Goal: Task Accomplishment & Management: Complete application form

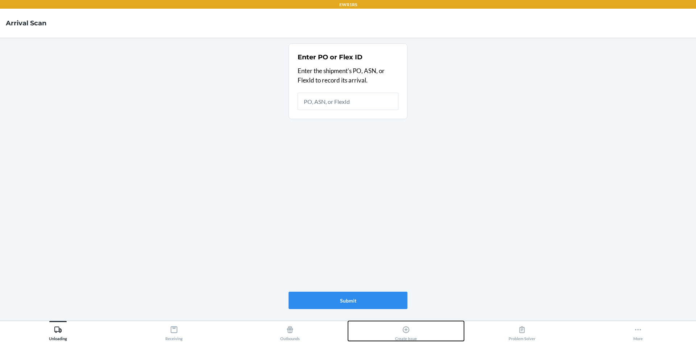
click at [399, 327] on div "Create Issue" at bounding box center [406, 332] width 22 height 18
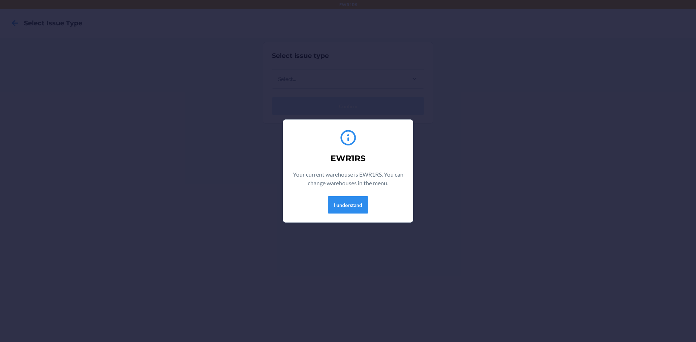
click at [356, 217] on section "EWR1RS Your current warehouse is EWR1RS. You can change warehouses in the menu.…" at bounding box center [348, 171] width 130 height 103
click at [357, 213] on button "I understand" at bounding box center [348, 204] width 41 height 17
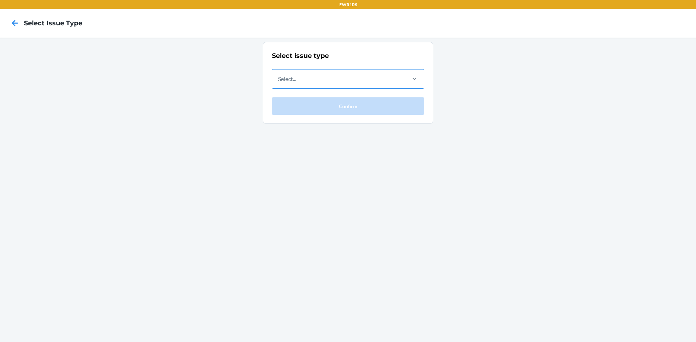
click at [375, 78] on div "Select..." at bounding box center [338, 79] width 133 height 19
click at [279, 78] on input "Select..." at bounding box center [278, 79] width 1 height 9
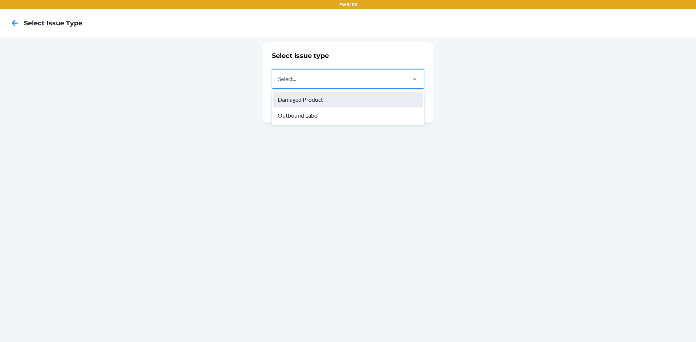
click at [314, 93] on div "Damaged Product" at bounding box center [347, 100] width 149 height 16
click at [279, 83] on input "option Damaged Product focused, 1 of 2. 2 results available. Use Up and Down to…" at bounding box center [278, 79] width 1 height 9
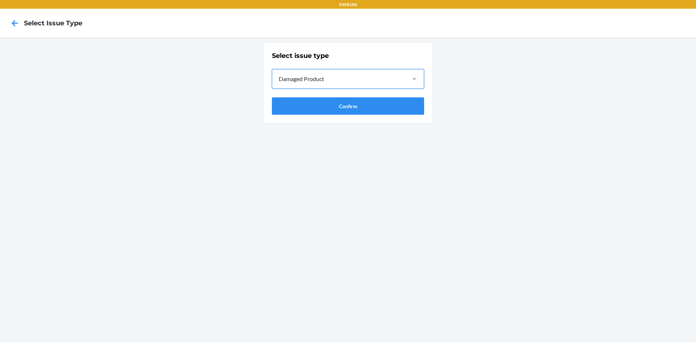
click at [310, 85] on div "Damaged Product" at bounding box center [338, 79] width 133 height 19
click at [279, 83] on input "option Damaged Product, selected. 0 results available. Select is focused ,type …" at bounding box center [278, 79] width 1 height 9
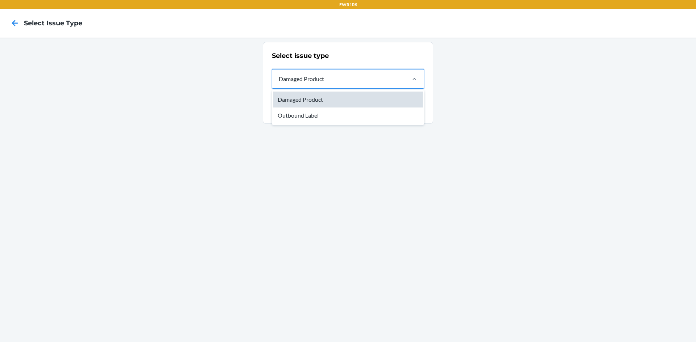
click at [302, 99] on div "Damaged Product" at bounding box center [347, 100] width 149 height 16
click at [279, 83] on input "option Damaged Product, selected. option Damaged Product focused, 1 of 2. 2 res…" at bounding box center [278, 79] width 1 height 9
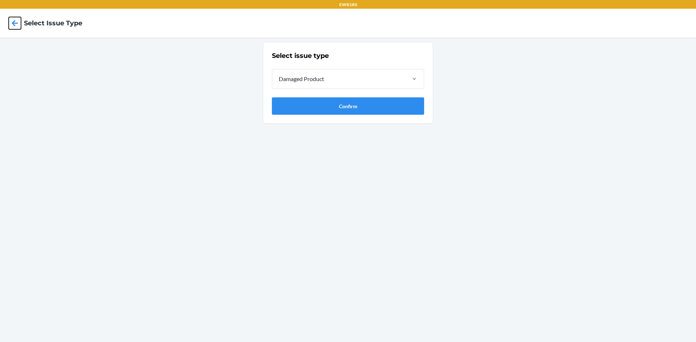
click at [15, 28] on icon at bounding box center [15, 23] width 12 height 12
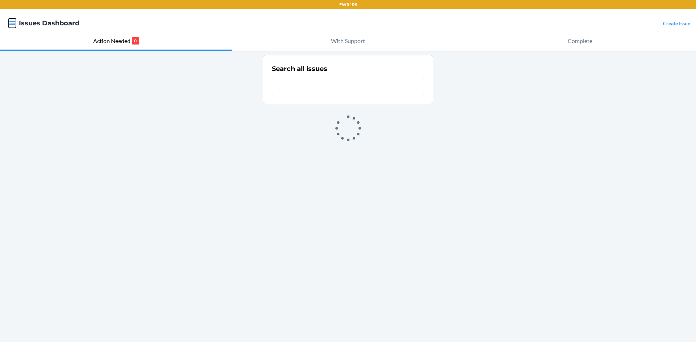
click at [14, 24] on icon "button" at bounding box center [12, 23] width 6 height 4
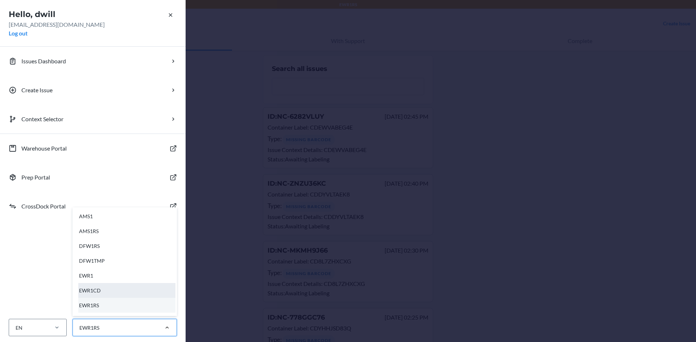
click at [104, 294] on div "EWR1CD" at bounding box center [126, 290] width 97 height 15
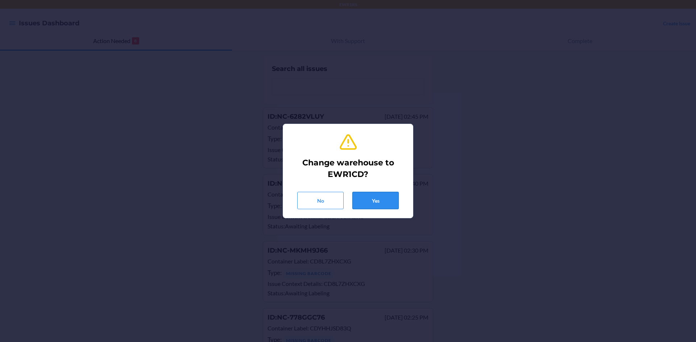
click at [377, 199] on button "Yes" at bounding box center [375, 200] width 46 height 17
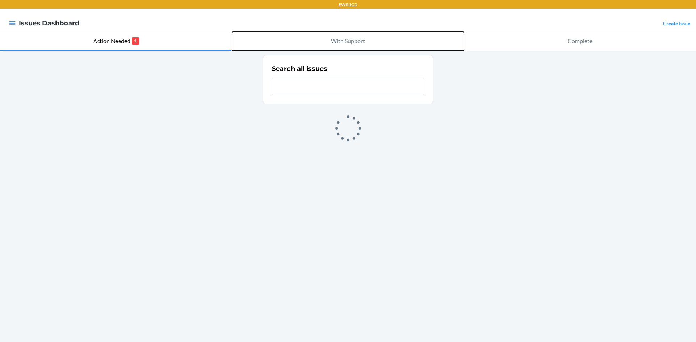
click at [347, 50] on button "With Support" at bounding box center [348, 41] width 232 height 19
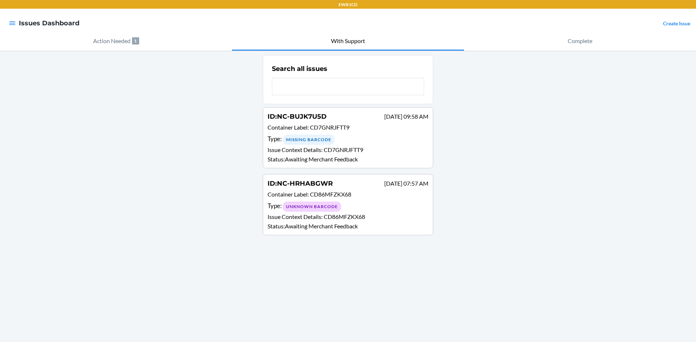
click at [683, 23] on link "Create Issue" at bounding box center [676, 23] width 27 height 6
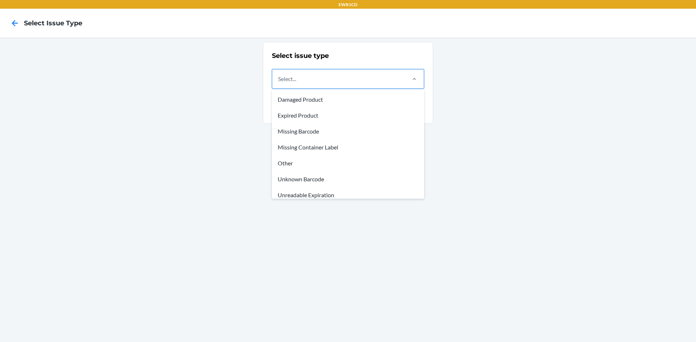
click at [397, 78] on div "Select..." at bounding box center [338, 79] width 133 height 19
click at [279, 78] on input "option Damaged Product focused, 1 of 8. 8 results available. Use Up and Down to…" at bounding box center [278, 79] width 1 height 9
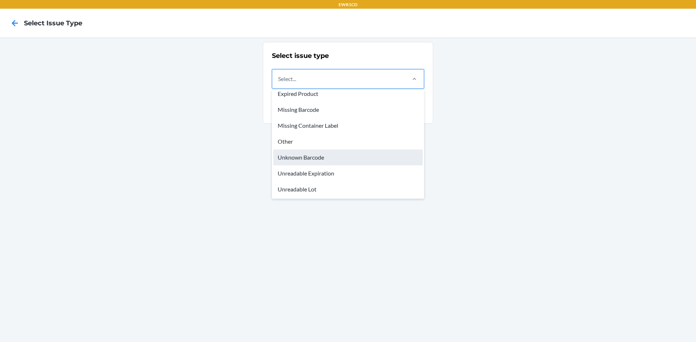
click at [314, 160] on div "Unknown Barcode" at bounding box center [347, 158] width 149 height 16
click at [279, 83] on input "option Unknown Barcode focused, 6 of 8. 8 results available. Use Up and Down to…" at bounding box center [278, 79] width 1 height 9
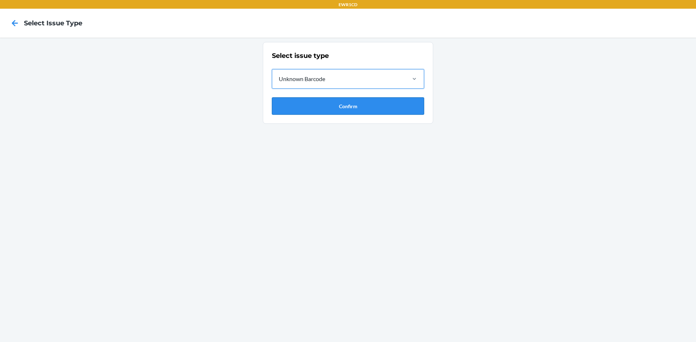
click at [319, 108] on button "Confirm" at bounding box center [348, 105] width 152 height 17
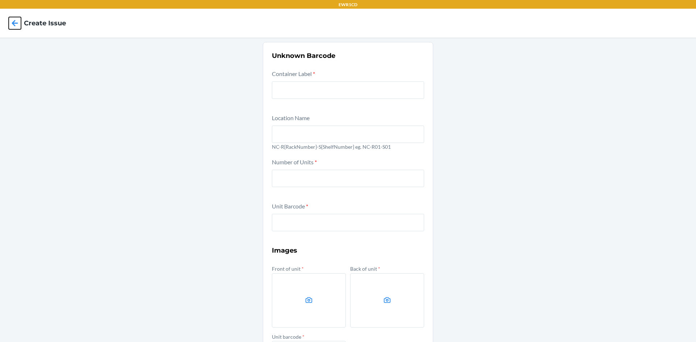
click at [19, 29] on icon at bounding box center [15, 23] width 12 height 12
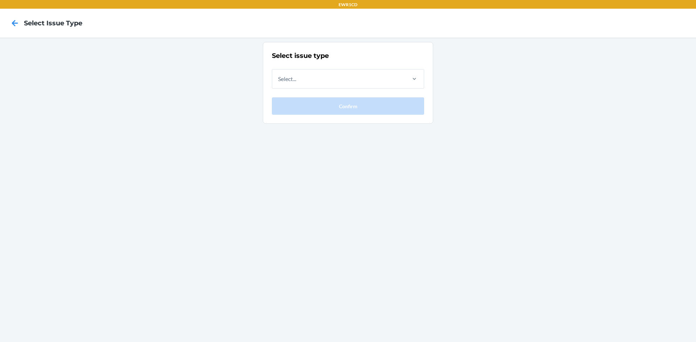
click at [413, 69] on div "Select issue type Select... Confirm" at bounding box center [348, 83] width 152 height 64
click at [413, 74] on div at bounding box center [414, 79] width 19 height 19
click at [279, 75] on input "Select..." at bounding box center [278, 79] width 1 height 9
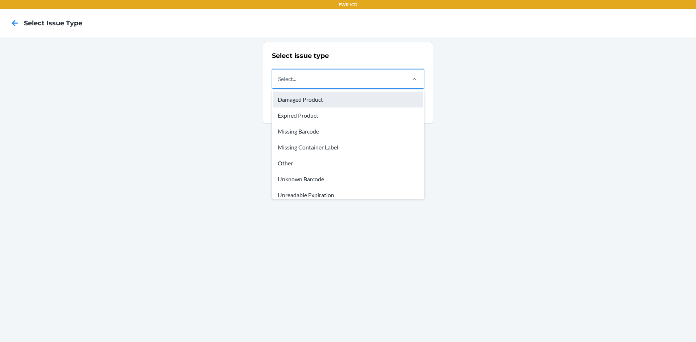
click at [340, 101] on div "Damaged Product" at bounding box center [347, 100] width 149 height 16
click at [279, 83] on input "option Damaged Product focused, 1 of 8. 8 results available. Use Up and Down to…" at bounding box center [278, 79] width 1 height 9
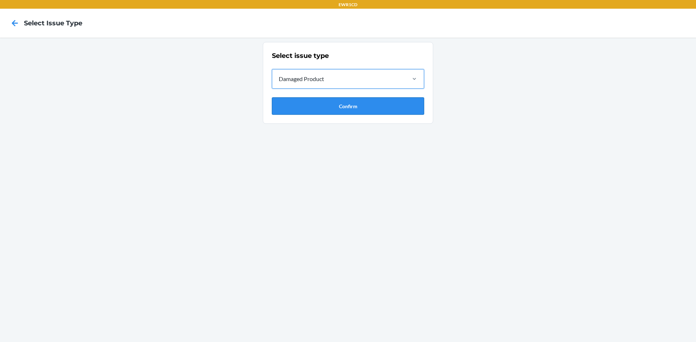
drag, startPoint x: 336, startPoint y: 93, endPoint x: 335, endPoint y: 105, distance: 11.3
click at [335, 96] on div "Select issue type option Damaged Product, selected. 0 results available. Select…" at bounding box center [348, 83] width 152 height 64
click at [335, 105] on button "Confirm" at bounding box center [348, 105] width 152 height 17
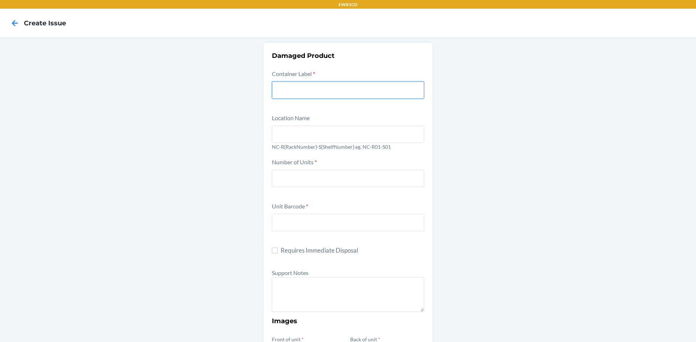
click at [349, 94] on input "text" at bounding box center [348, 90] width 152 height 17
drag, startPoint x: 6, startPoint y: 25, endPoint x: 15, endPoint y: 25, distance: 9.1
click at [7, 26] on div at bounding box center [15, 23] width 18 height 18
click at [15, 25] on icon at bounding box center [15, 23] width 12 height 12
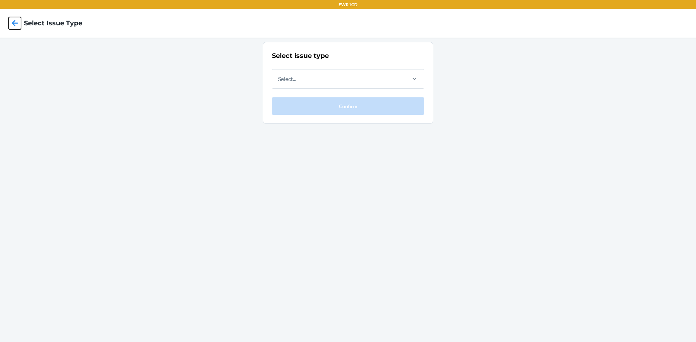
click at [15, 25] on icon at bounding box center [15, 23] width 12 height 12
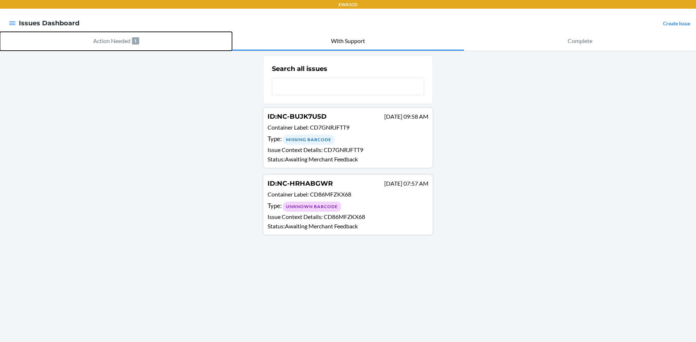
click at [67, 36] on button "Action Needed 1" at bounding box center [116, 41] width 232 height 19
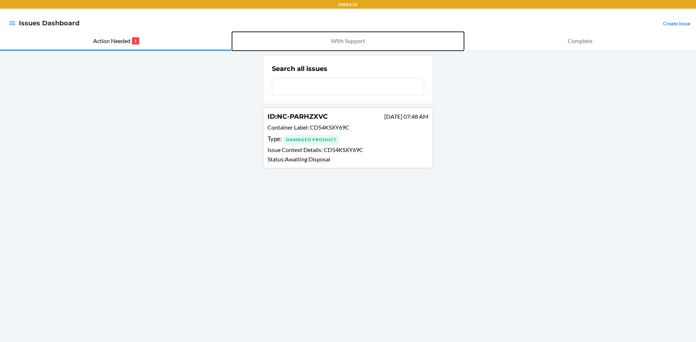
click at [328, 33] on button "With Support" at bounding box center [348, 41] width 232 height 19
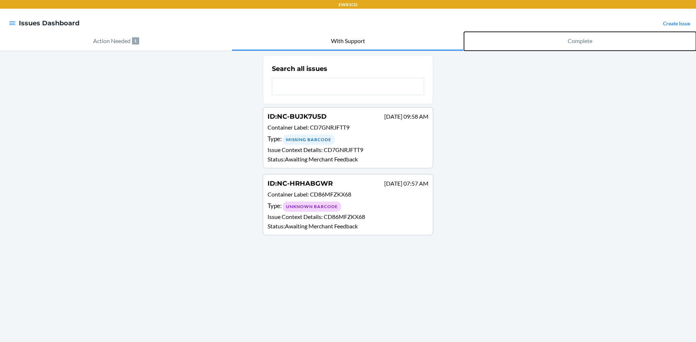
click at [616, 34] on button "Complete" at bounding box center [580, 41] width 232 height 19
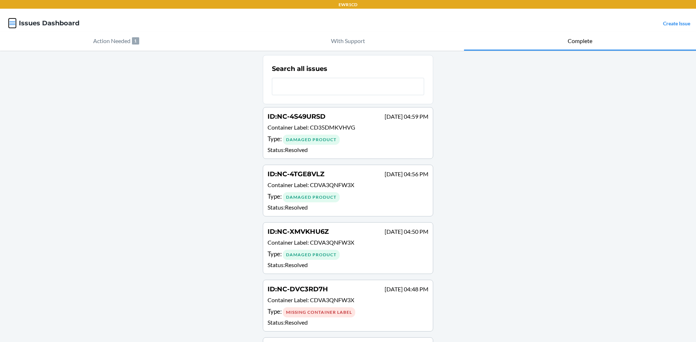
click at [13, 27] on button "button" at bounding box center [12, 22] width 7 height 9
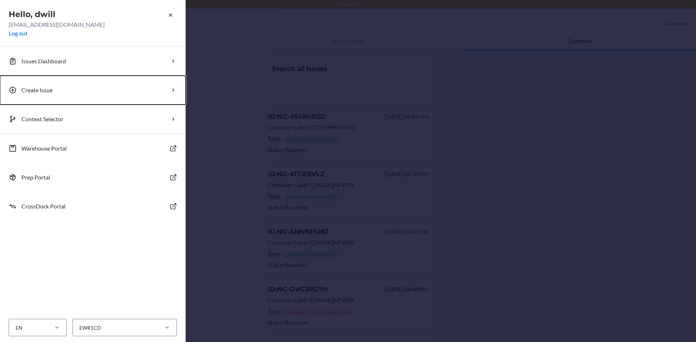
click at [40, 87] on p "Create Issue" at bounding box center [36, 90] width 31 height 9
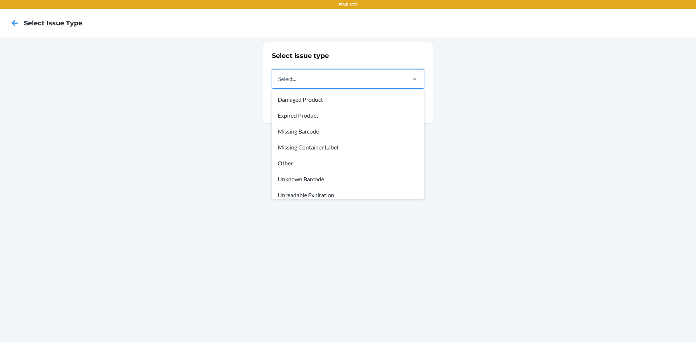
click at [307, 83] on div "Select..." at bounding box center [338, 79] width 133 height 19
click at [279, 83] on input "option Damaged Product focused, 1 of 8. 8 results available. Use Up and Down to…" at bounding box center [278, 79] width 1 height 9
click at [297, 136] on div "Missing Barcode" at bounding box center [347, 132] width 149 height 16
click at [279, 83] on input "option Missing Barcode focused, 3 of 8. 8 results available. Use Up and Down to…" at bounding box center [278, 79] width 1 height 9
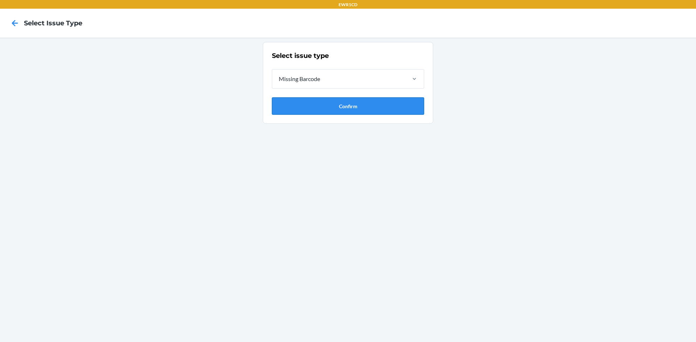
click at [323, 112] on button "Confirm" at bounding box center [348, 105] width 152 height 17
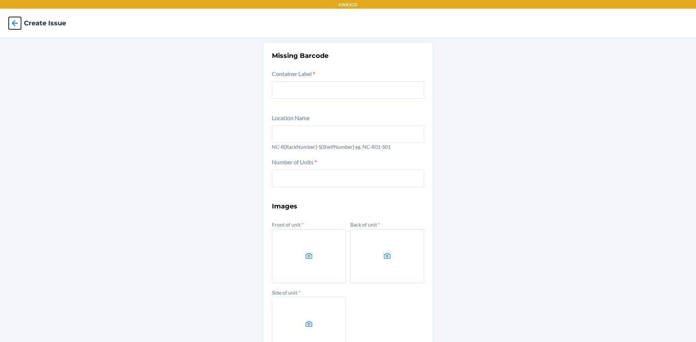
click at [13, 21] on icon at bounding box center [15, 23] width 12 height 12
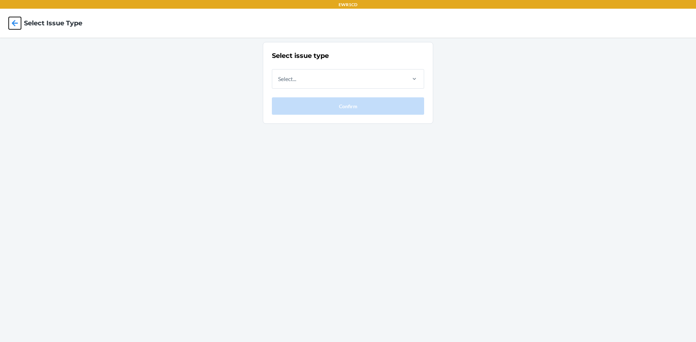
click at [13, 21] on icon at bounding box center [15, 23] width 12 height 12
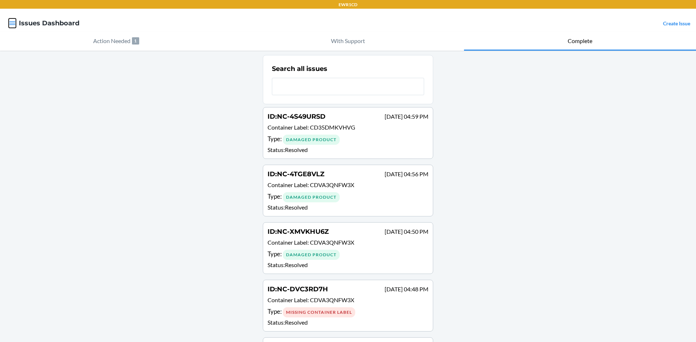
click at [13, 21] on icon "button" at bounding box center [12, 23] width 7 height 7
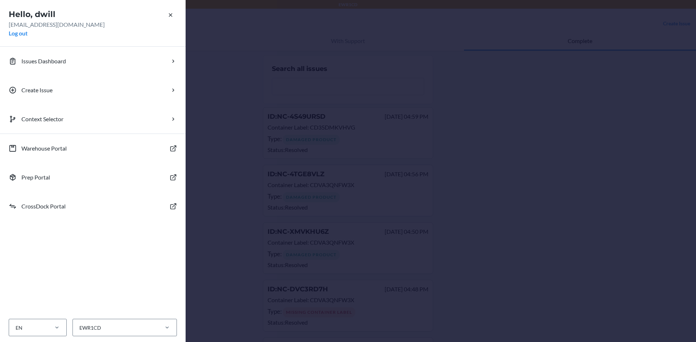
click at [232, 140] on div "Hello, dwill [EMAIL_ADDRESS][DOMAIN_NAME] Log out Issues Dashboard Create Issue…" at bounding box center [348, 171] width 696 height 342
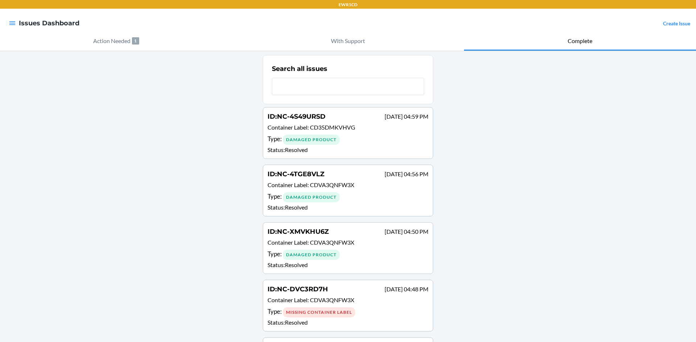
click at [663, 26] on link "Create Issue" at bounding box center [676, 23] width 27 height 6
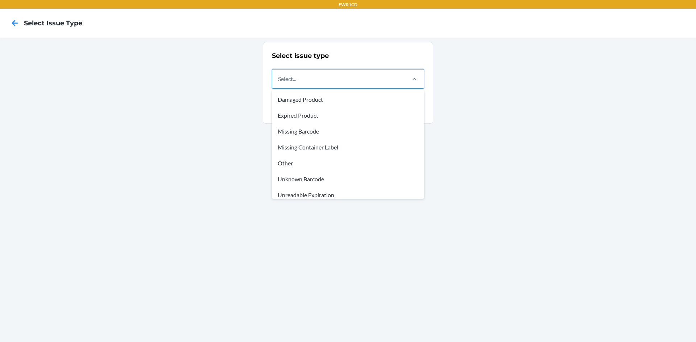
click at [375, 77] on div "Select..." at bounding box center [338, 79] width 133 height 19
click at [279, 77] on input "option Damaged Product focused, 1 of 8. 8 results available. Use Up and Down to…" at bounding box center [278, 79] width 1 height 9
click at [325, 132] on div "Missing Barcode" at bounding box center [347, 132] width 149 height 16
click at [279, 83] on input "option Missing Barcode focused, 3 of 8. 8 results available. Use Up and Down to…" at bounding box center [278, 79] width 1 height 9
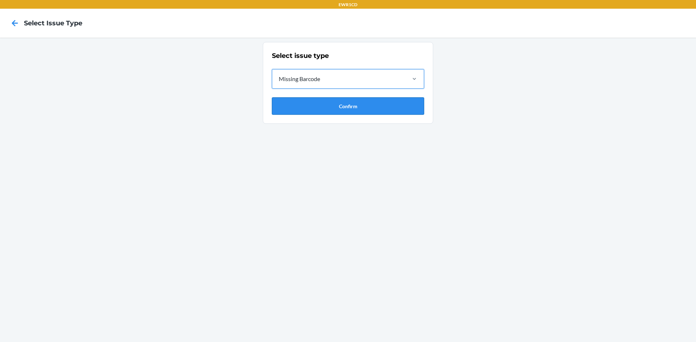
click at [343, 108] on button "Confirm" at bounding box center [348, 105] width 152 height 17
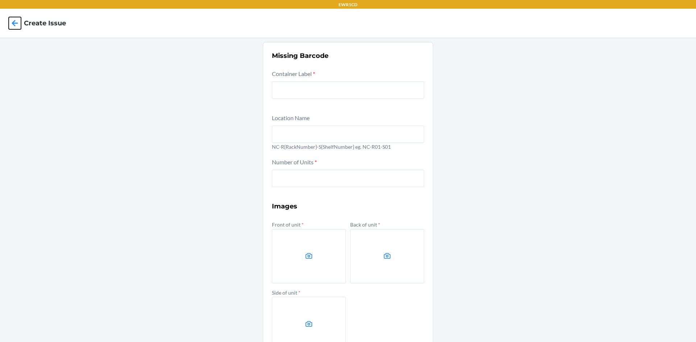
click at [15, 24] on icon at bounding box center [15, 23] width 6 height 6
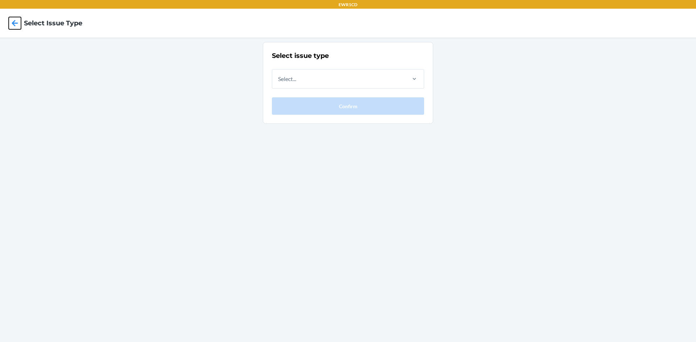
click at [15, 24] on icon at bounding box center [15, 23] width 6 height 6
